Goal: Task Accomplishment & Management: Use online tool/utility

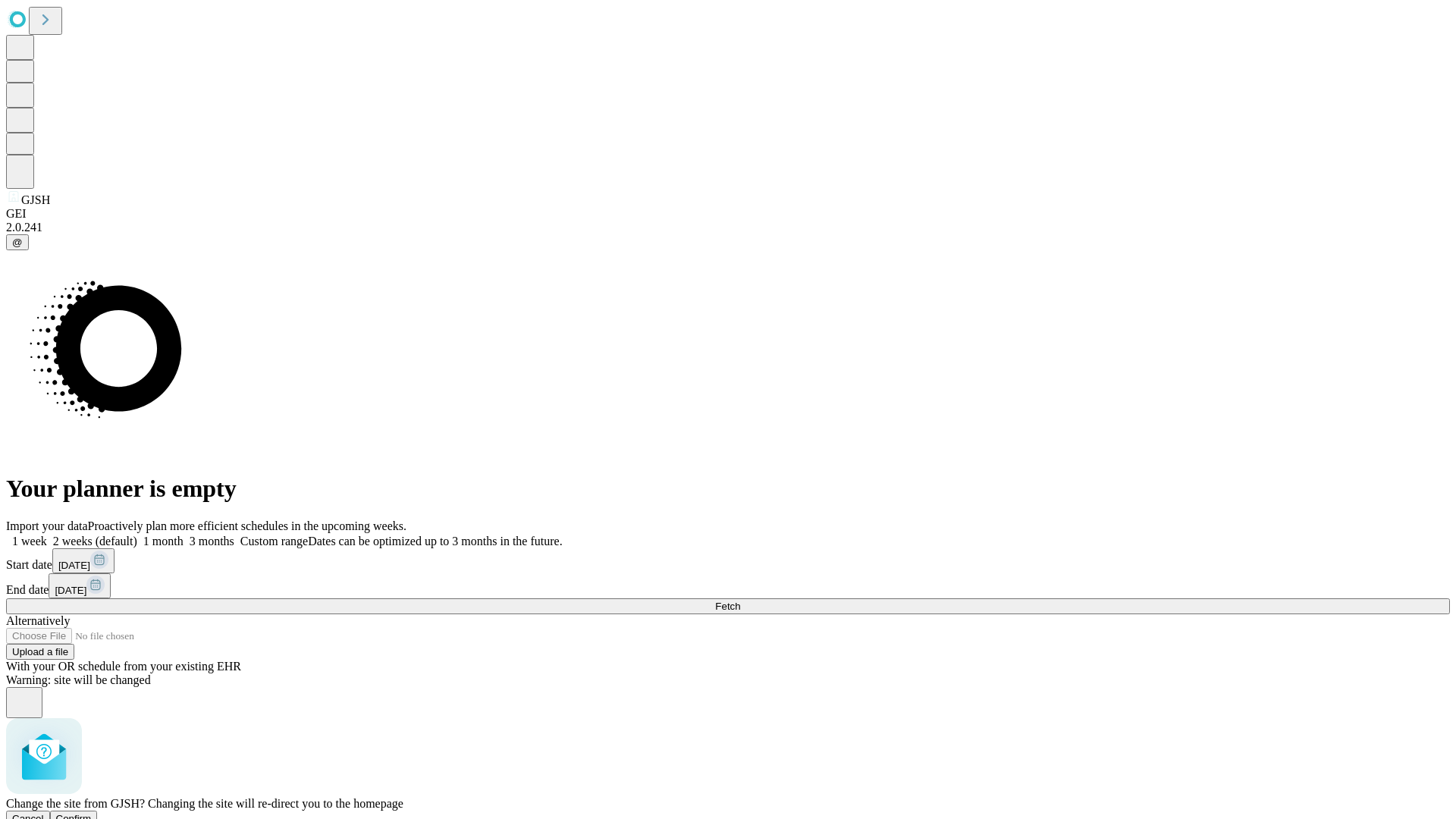
click at [92, 812] on span "Confirm" at bounding box center [74, 818] width 35 height 12
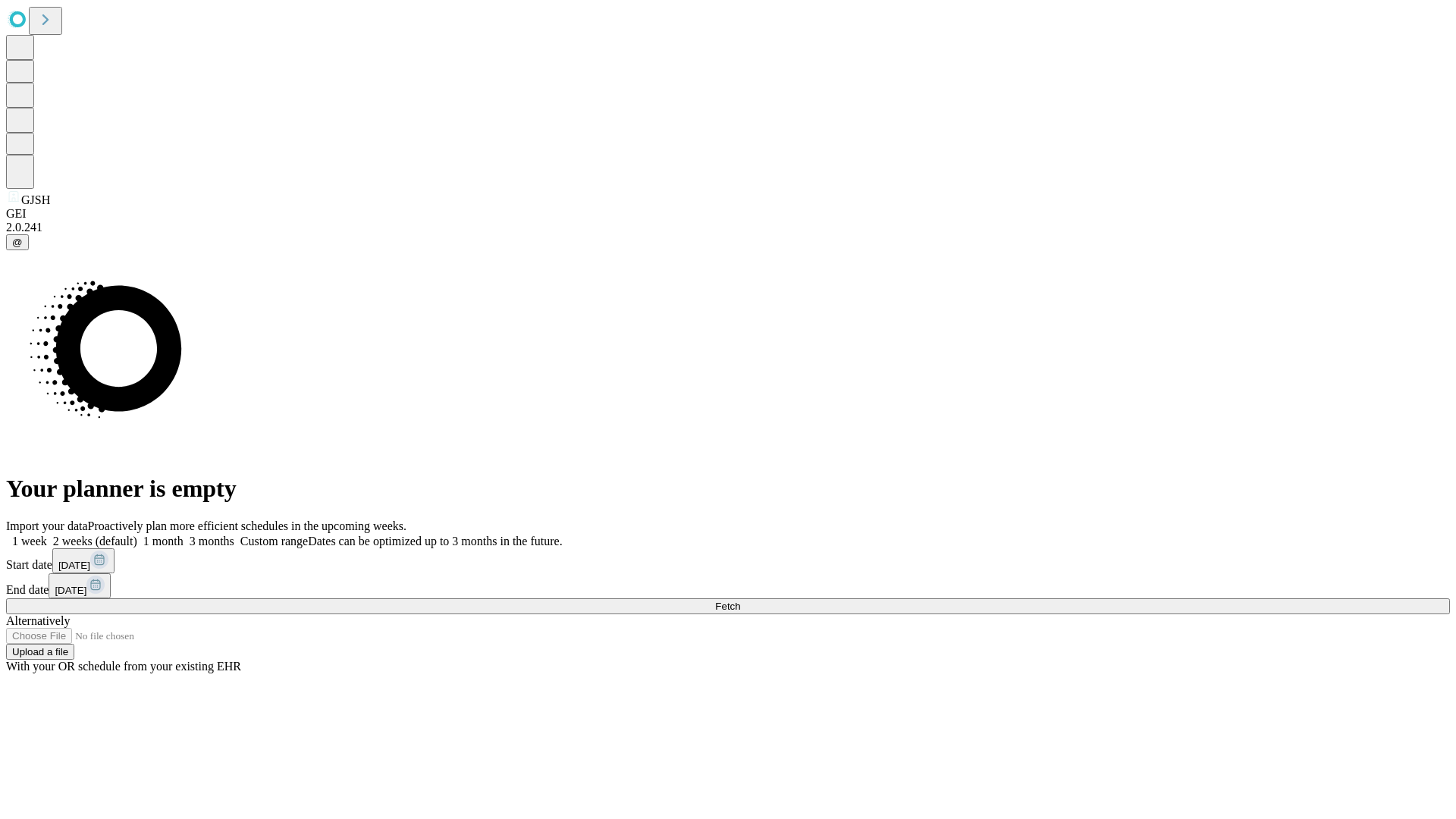
click at [184, 534] on label "1 month" at bounding box center [160, 540] width 46 height 13
click at [740, 600] on span "Fetch" at bounding box center [728, 606] width 25 height 12
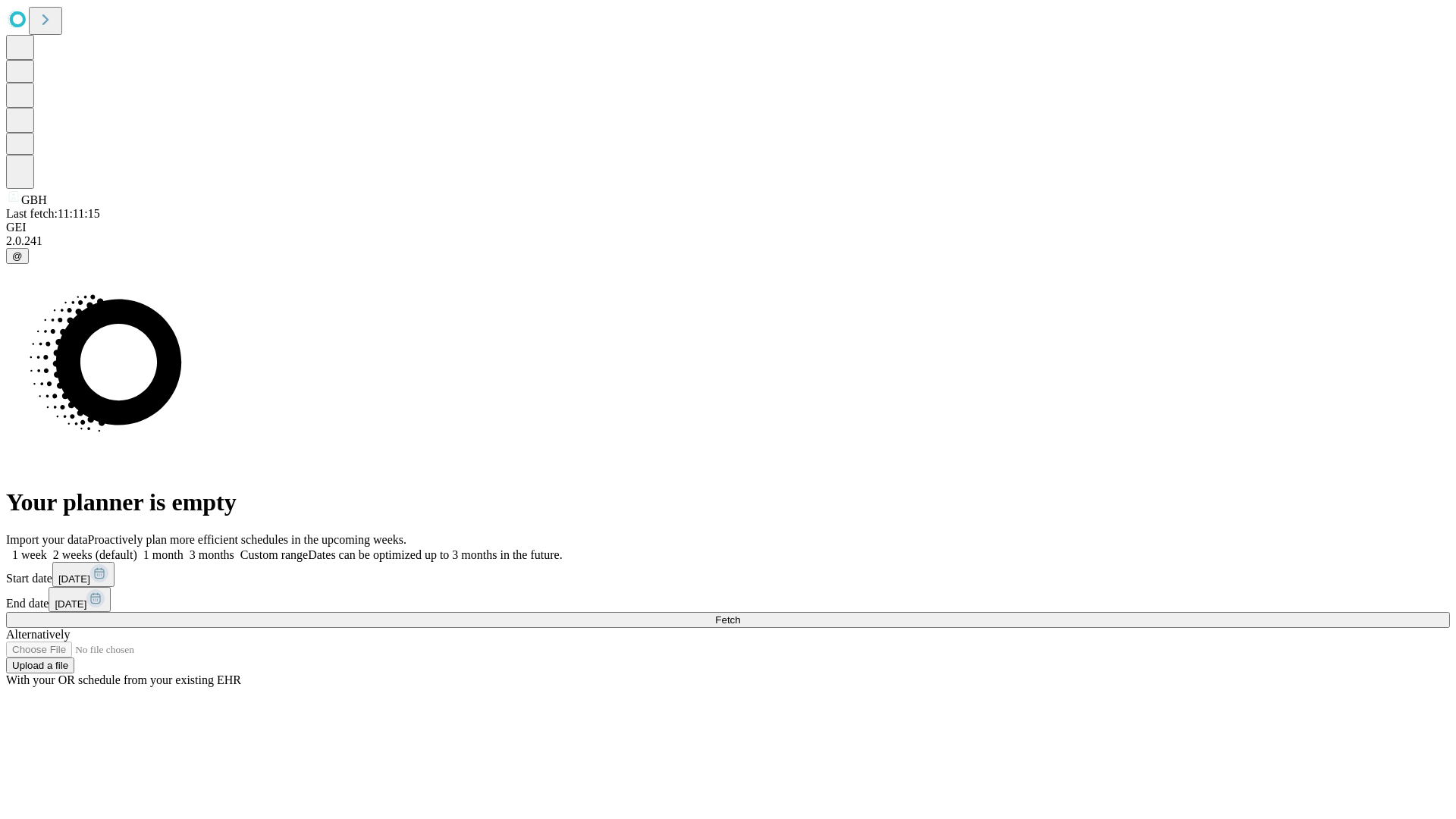
click at [184, 548] on label "1 month" at bounding box center [160, 554] width 46 height 13
click at [740, 614] on span "Fetch" at bounding box center [728, 620] width 25 height 12
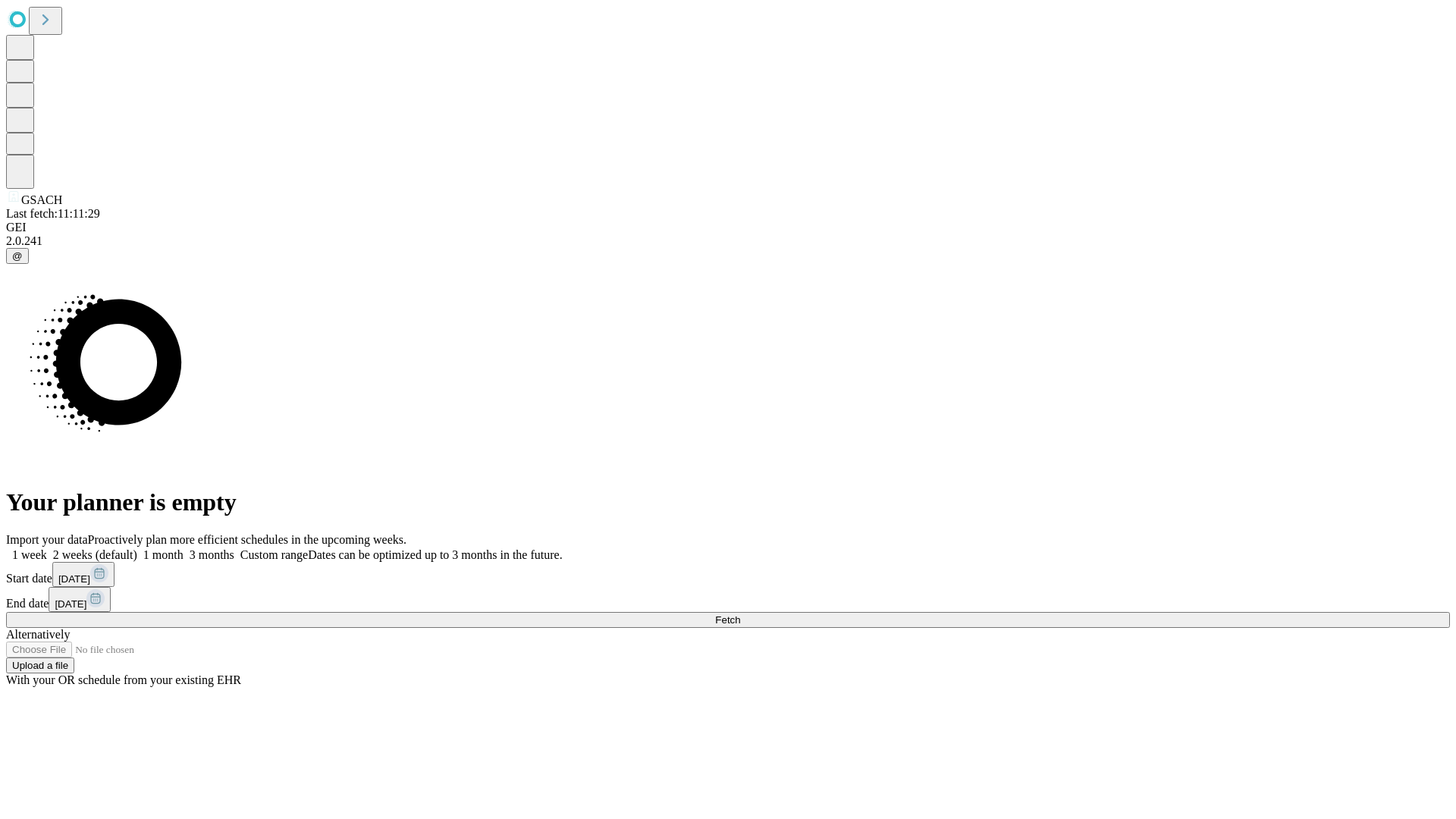
click at [184, 548] on label "1 month" at bounding box center [160, 554] width 46 height 13
click at [740, 614] on span "Fetch" at bounding box center [728, 620] width 25 height 12
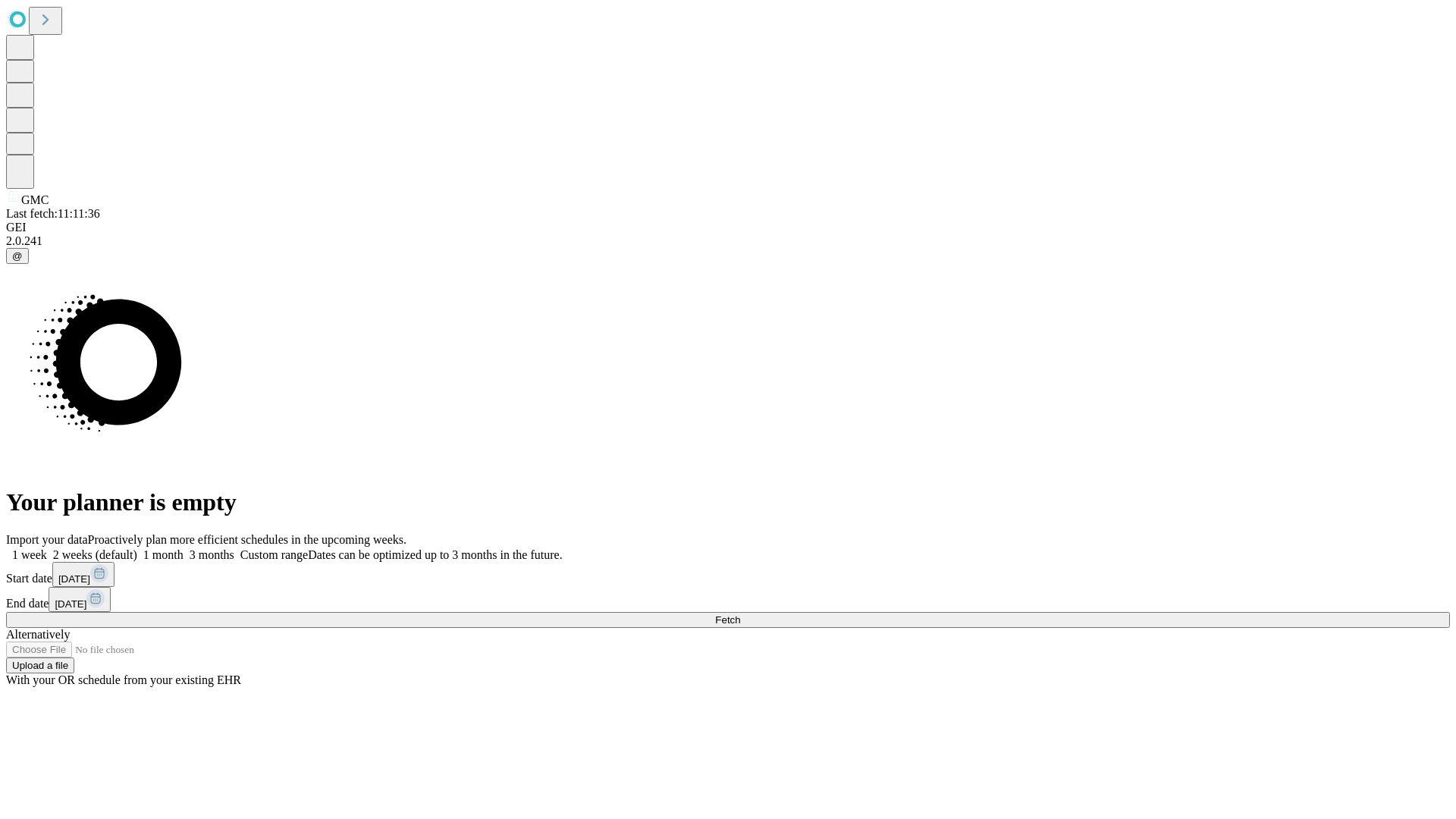
click at [740, 614] on span "Fetch" at bounding box center [728, 620] width 25 height 12
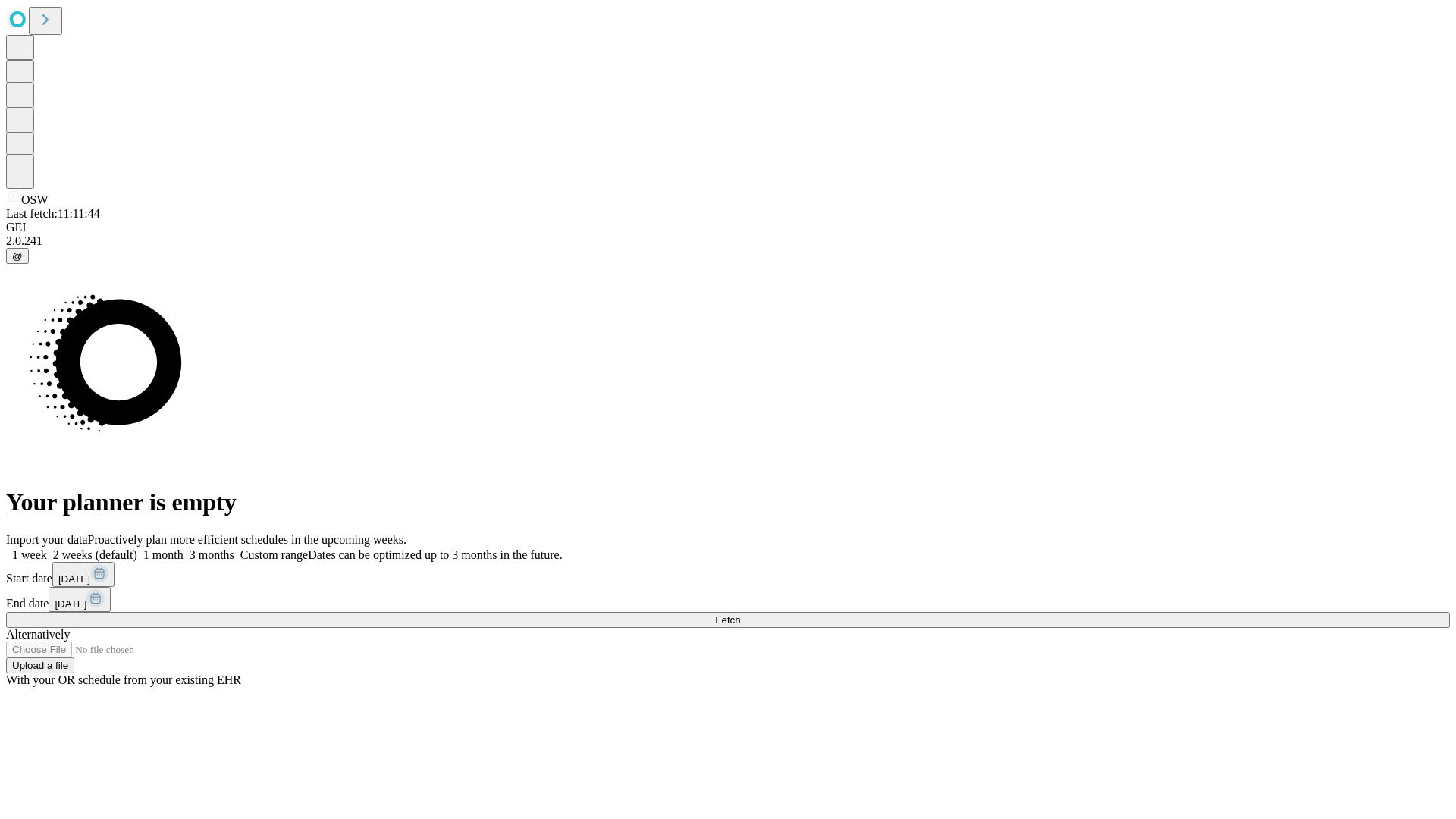
click at [740, 614] on span "Fetch" at bounding box center [728, 620] width 25 height 12
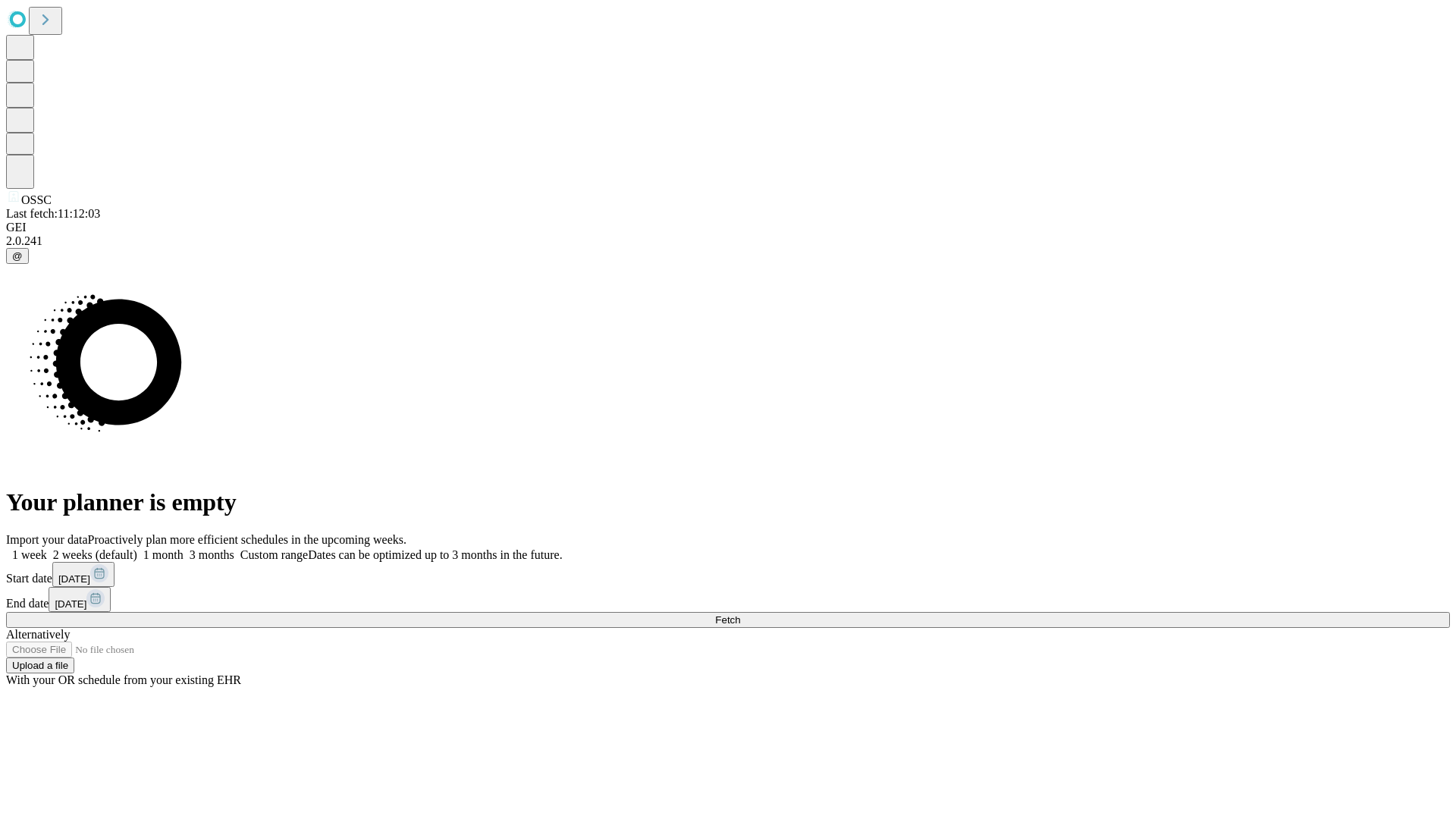
click at [184, 548] on label "1 month" at bounding box center [160, 554] width 46 height 13
click at [740, 614] on span "Fetch" at bounding box center [728, 620] width 25 height 12
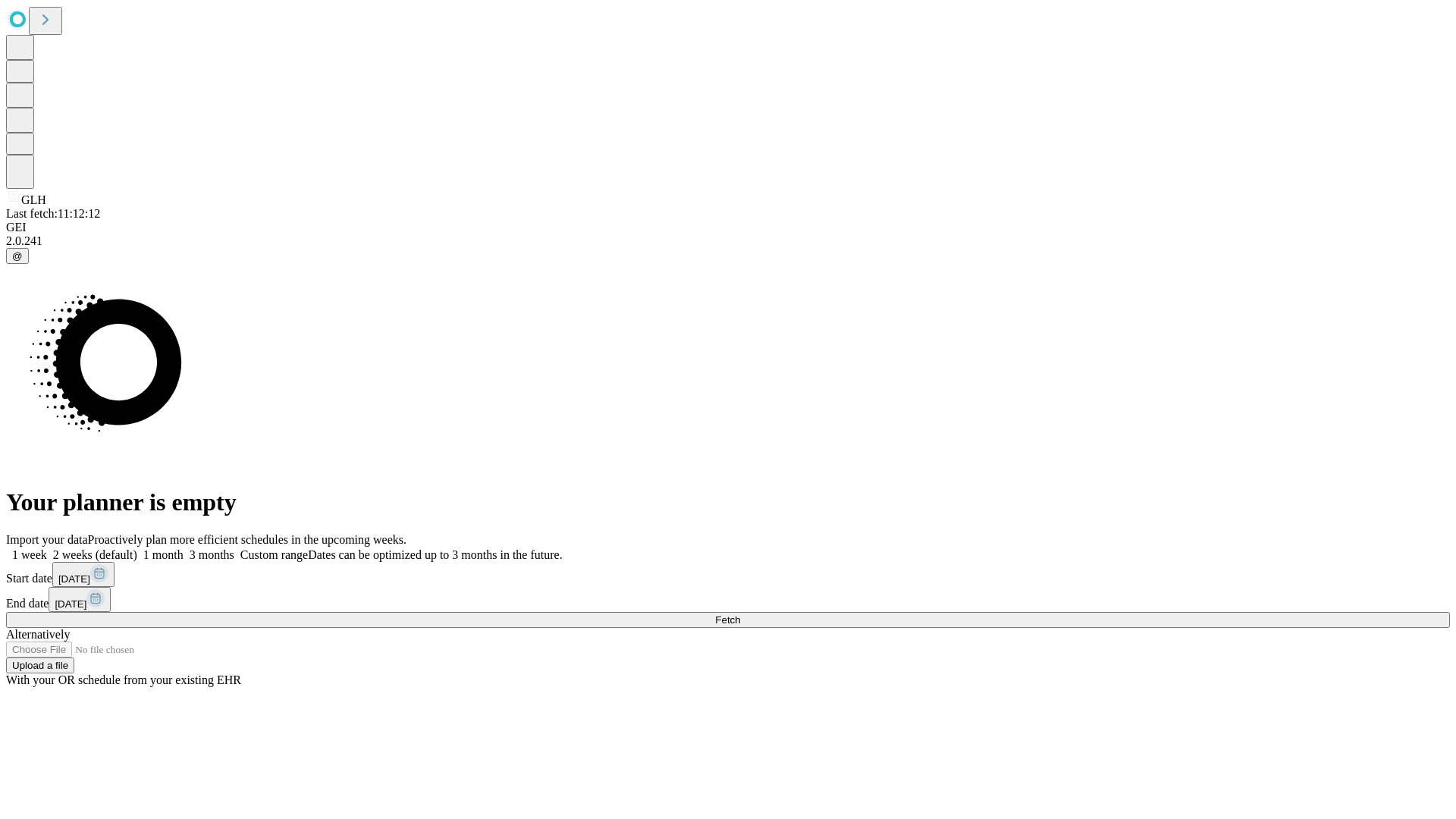
click at [184, 548] on label "1 month" at bounding box center [160, 554] width 46 height 13
click at [740, 614] on span "Fetch" at bounding box center [728, 620] width 25 height 12
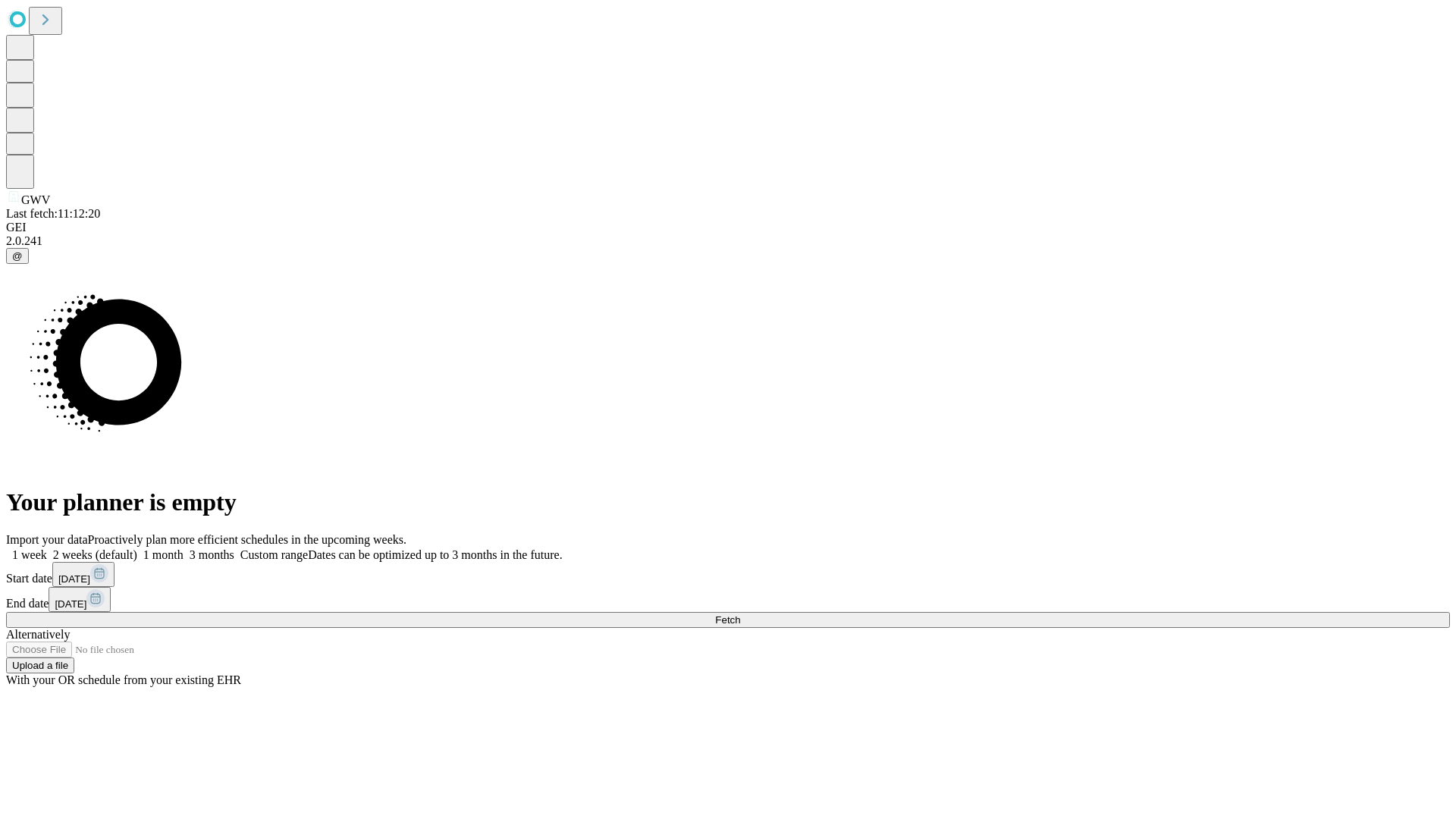
click at [184, 548] on label "1 month" at bounding box center [160, 554] width 46 height 13
click at [740, 614] on span "Fetch" at bounding box center [728, 620] width 25 height 12
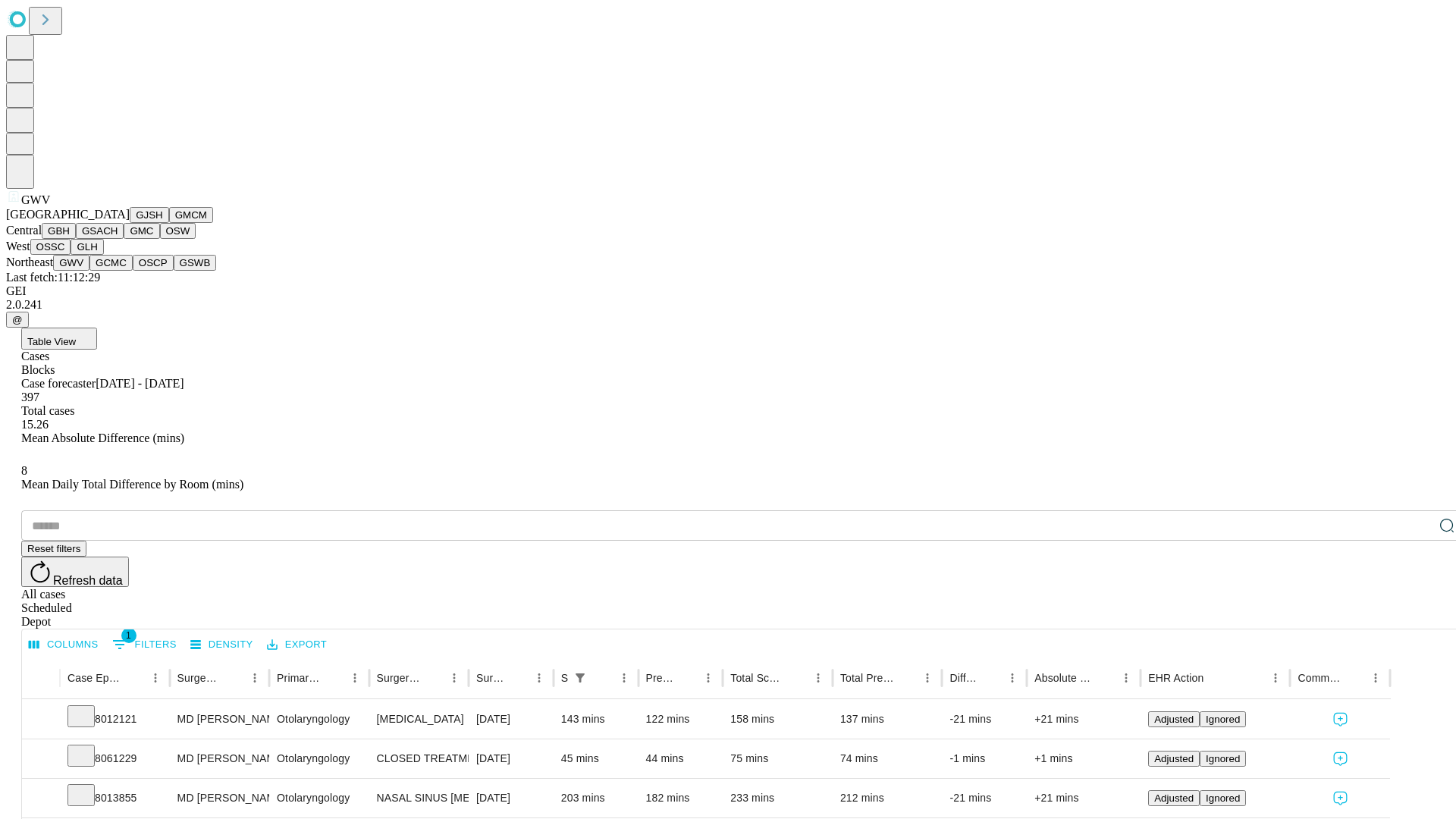
click at [118, 271] on button "GCMC" at bounding box center [110, 263] width 43 height 16
